Goal: Task Accomplishment & Management: Manage account settings

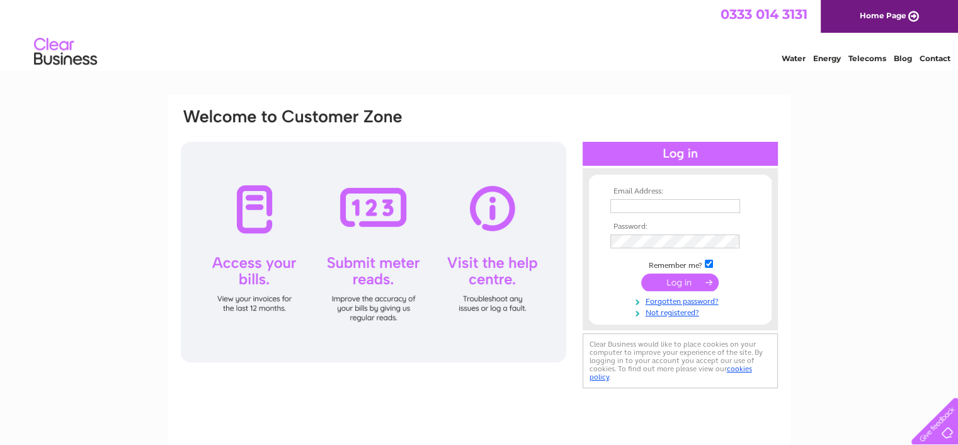
click at [661, 189] on th "Email Address:" at bounding box center [680, 191] width 146 height 9
click at [710, 201] on input "text" at bounding box center [675, 206] width 131 height 15
type input "amanda@riddleandcoghill.co.uk"
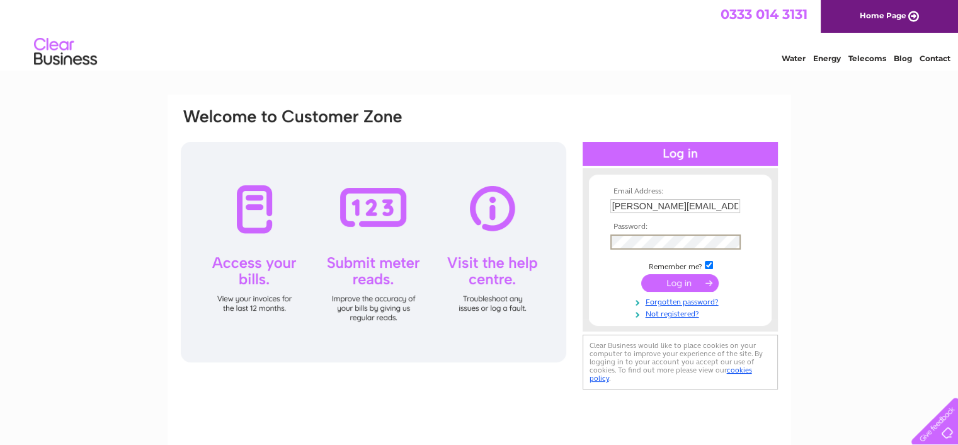
click at [641, 274] on input "submit" at bounding box center [679, 283] width 77 height 18
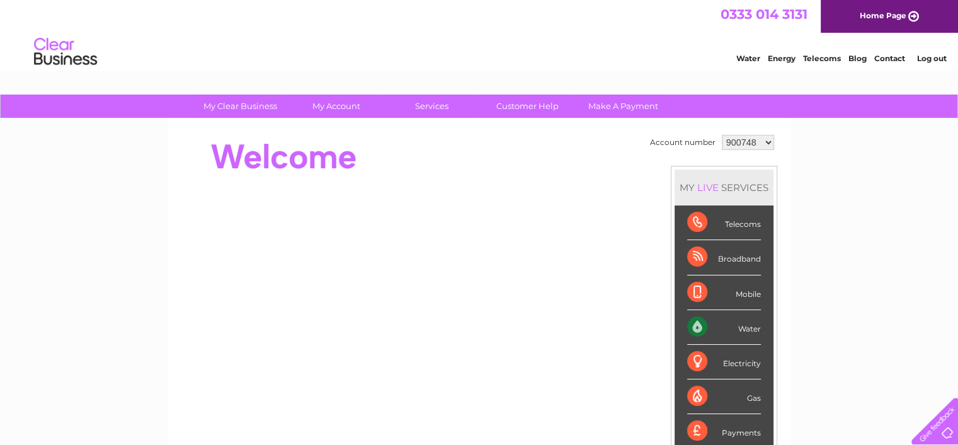
click at [767, 146] on select "900748 1115172 1117068" at bounding box center [748, 142] width 52 height 15
select select "1117068"
click at [722, 135] on select "900748 1115172 1117068" at bounding box center [748, 142] width 52 height 15
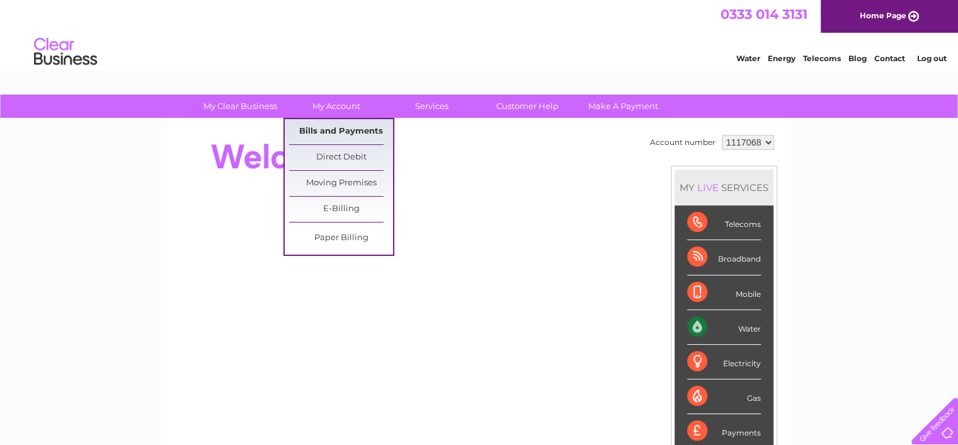
click at [342, 135] on link "Bills and Payments" at bounding box center [341, 131] width 104 height 25
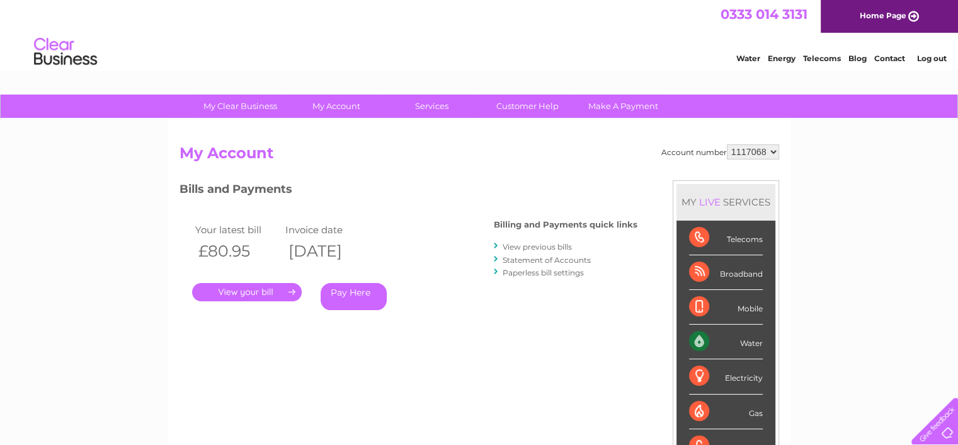
click at [242, 292] on link "." at bounding box center [247, 292] width 110 height 18
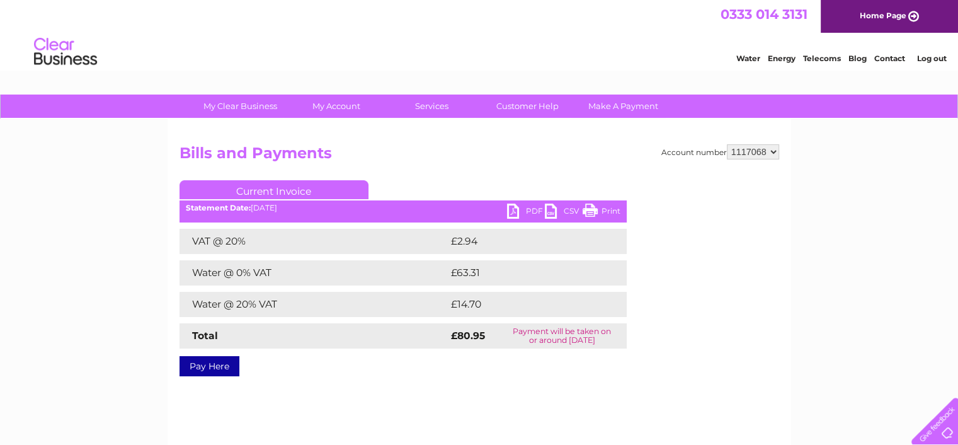
click at [522, 213] on link "PDF" at bounding box center [526, 212] width 38 height 18
click at [931, 51] on li "Log out" at bounding box center [931, 58] width 38 height 16
click at [932, 57] on link "Log out" at bounding box center [931, 58] width 30 height 9
